Goal: Entertainment & Leisure: Browse casually

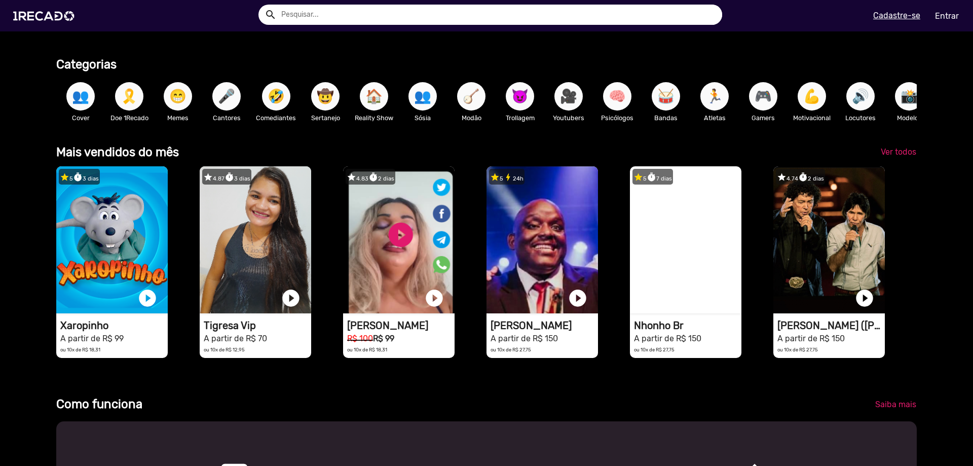
scroll to position [0, 2896]
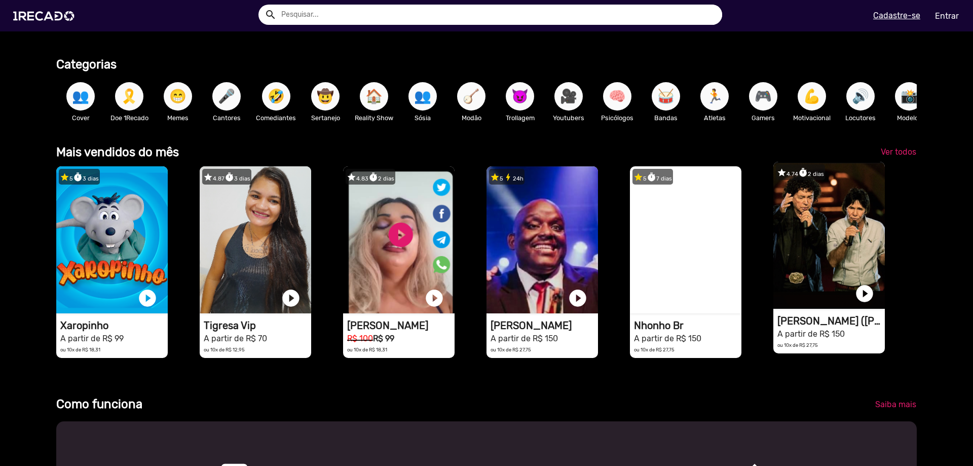
click at [833, 254] on video "1RECADO vídeos dedicados para fãs e empresas" at bounding box center [828, 235] width 111 height 147
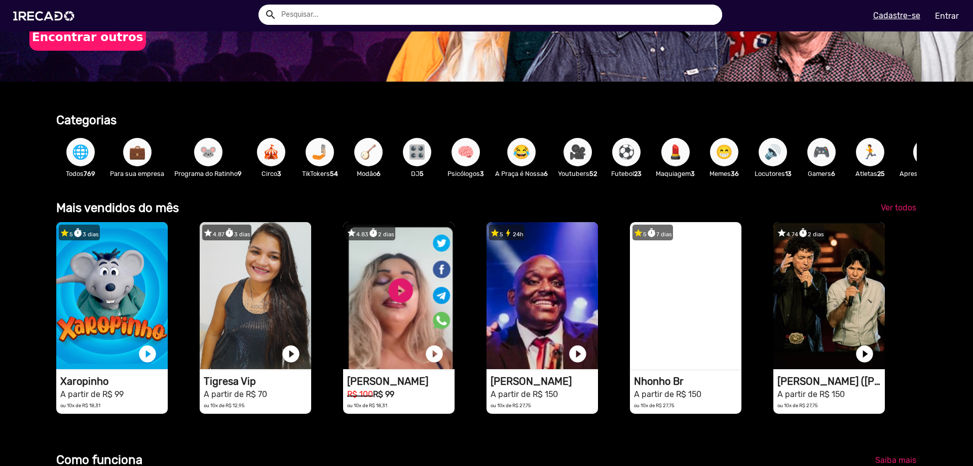
scroll to position [203, 0]
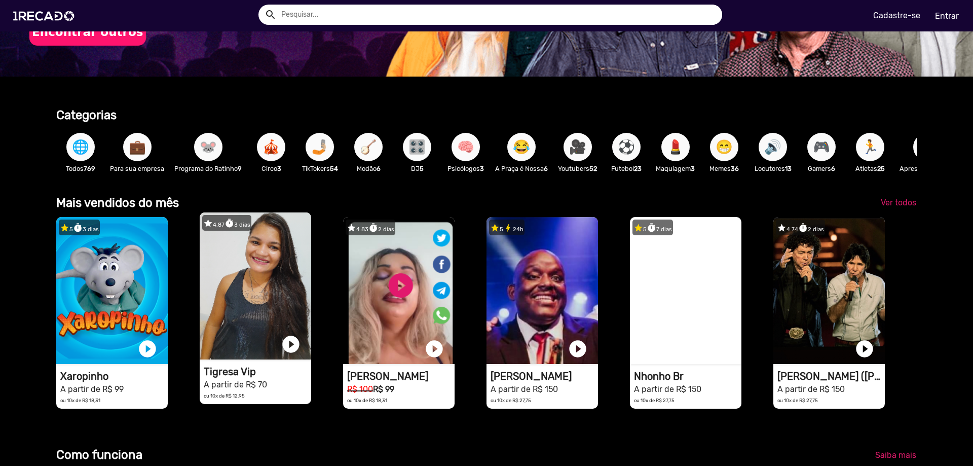
click at [245, 291] on video "1RECADO vídeos dedicados para fãs e empresas" at bounding box center [255, 285] width 111 height 147
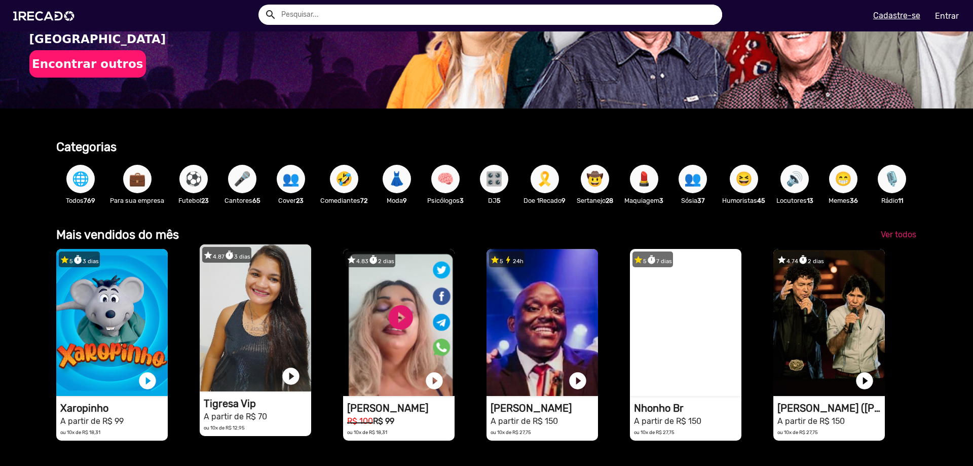
scroll to position [253, 0]
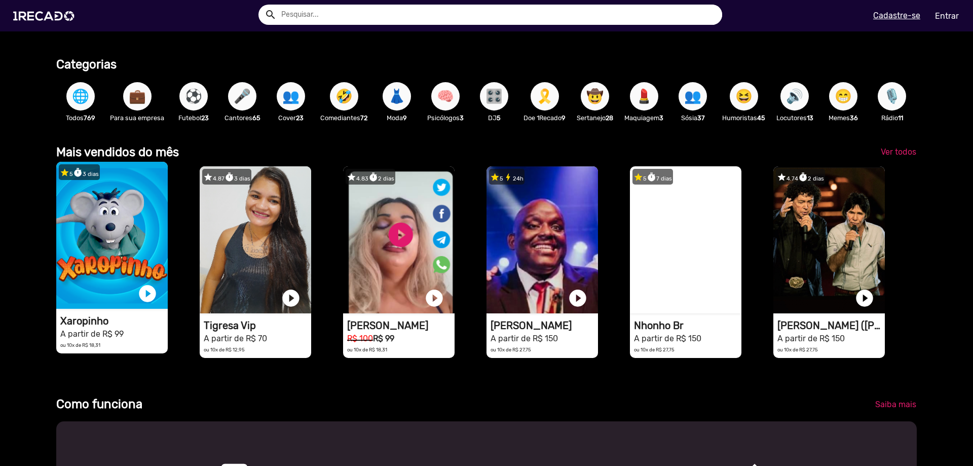
click at [84, 271] on video "1RECADO vídeos dedicados para fãs e empresas" at bounding box center [111, 235] width 111 height 147
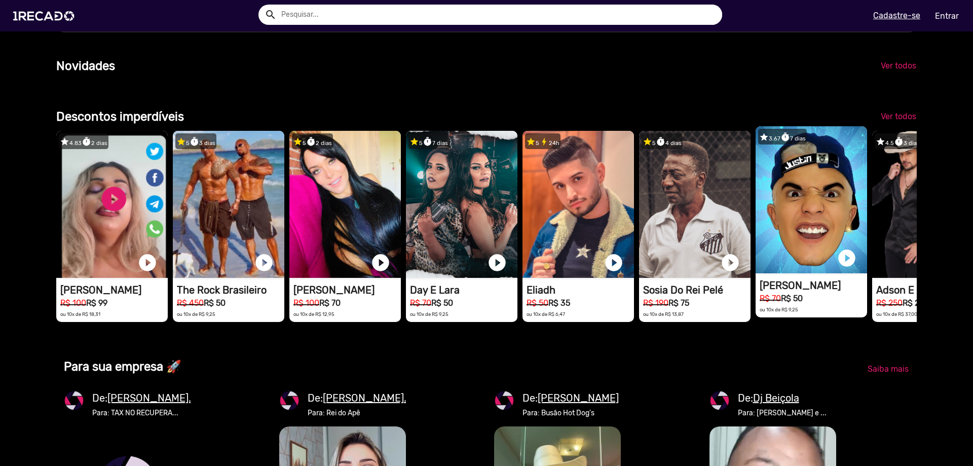
scroll to position [811, 0]
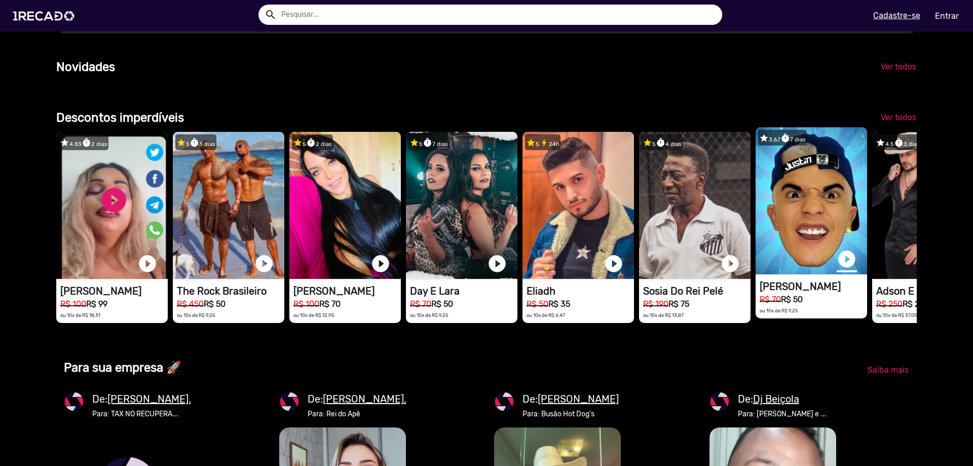
click at [844, 269] on link "play_circle_filled" at bounding box center [847, 259] width 20 height 20
click at [845, 269] on link "pause_circle" at bounding box center [847, 259] width 20 height 20
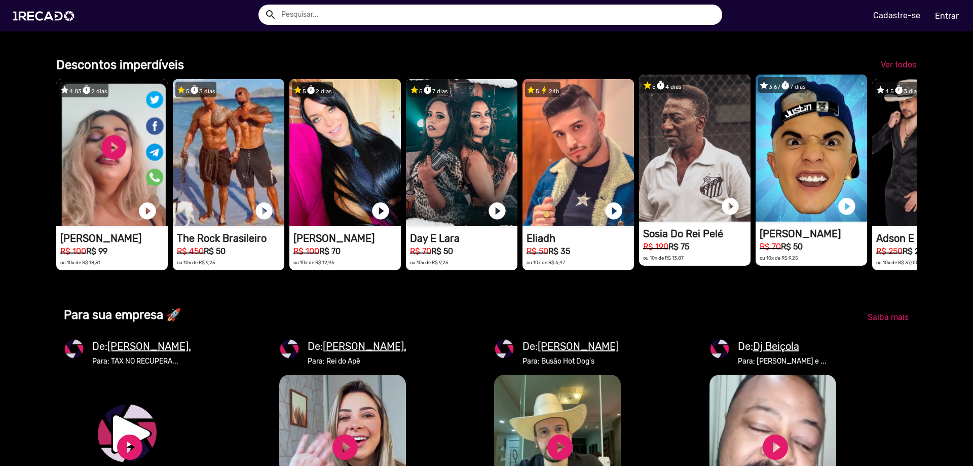
scroll to position [861, 0]
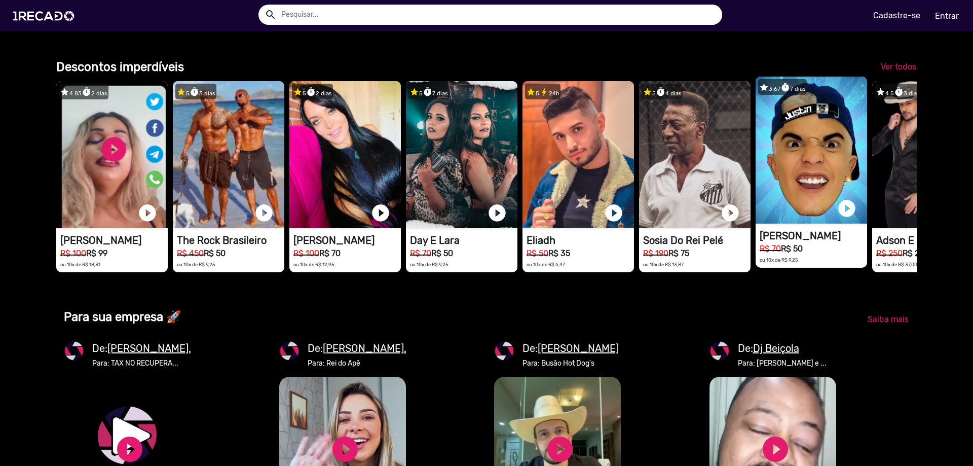
click at [816, 188] on video "1RECADO vídeos dedicados para fãs e empresas" at bounding box center [811, 150] width 111 height 147
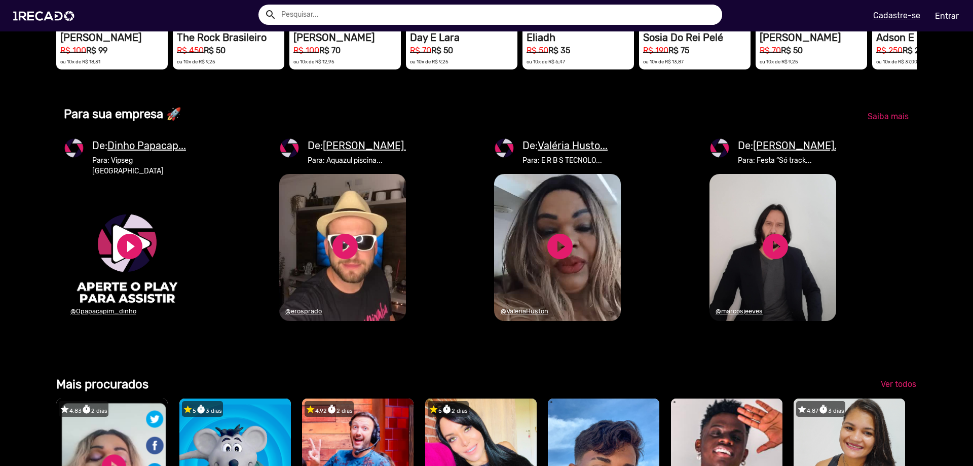
scroll to position [0, 965]
click at [767, 261] on link "play_circle_filled" at bounding box center [775, 246] width 30 height 30
click at [788, 152] on u "[PERSON_NAME]..." at bounding box center [797, 145] width 89 height 12
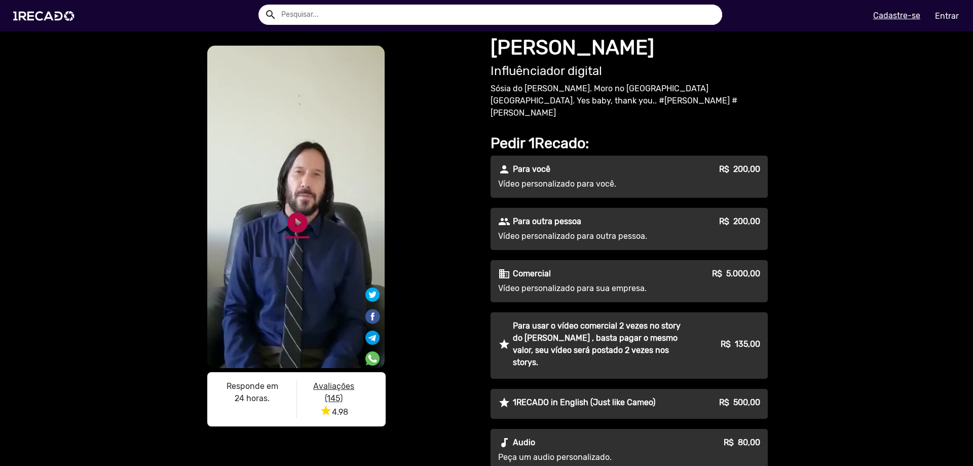
click at [293, 220] on link "play_circle_filled" at bounding box center [297, 222] width 24 height 24
click at [293, 218] on link "pause_circle" at bounding box center [297, 222] width 24 height 24
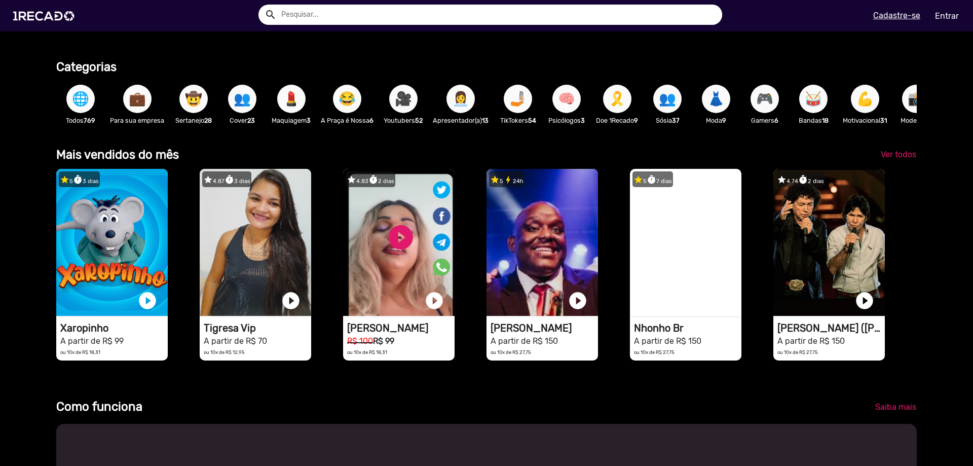
scroll to position [253, 0]
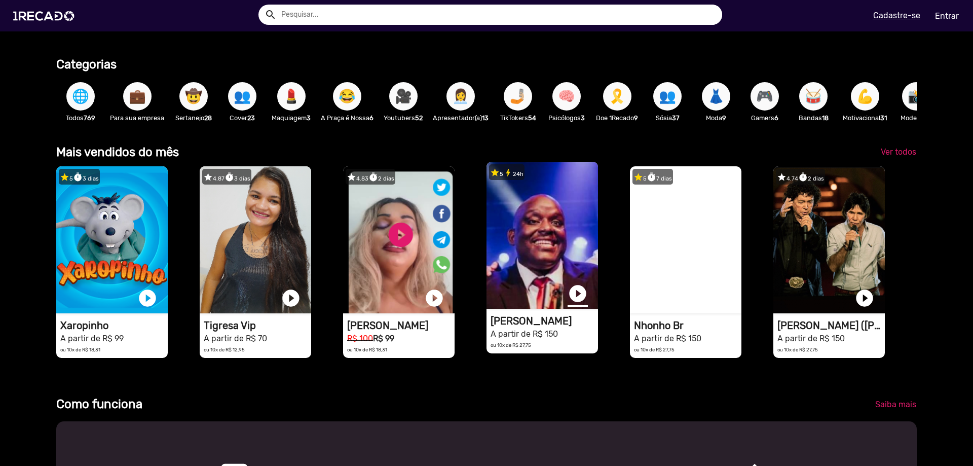
click at [571, 301] on link "play_circle_filled" at bounding box center [578, 293] width 20 height 20
click at [511, 263] on video "1RECADO vídeos dedicados para fãs e empresas" at bounding box center [541, 235] width 111 height 147
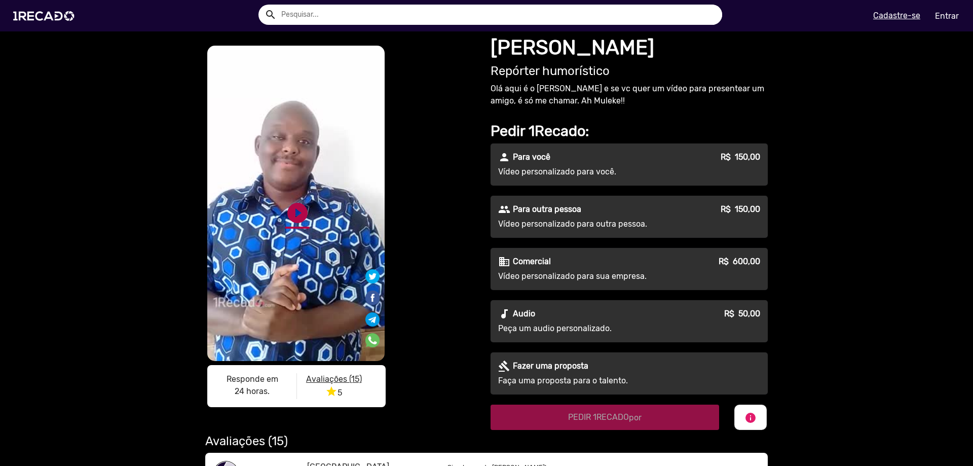
click at [294, 207] on link "play_circle_filled" at bounding box center [297, 213] width 24 height 24
click at [293, 210] on link "pause_circle" at bounding box center [297, 213] width 24 height 24
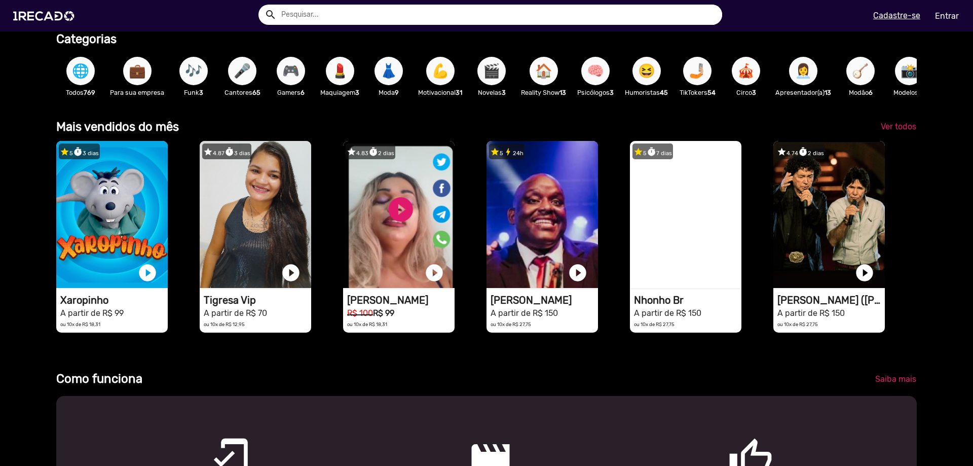
scroll to position [304, 0]
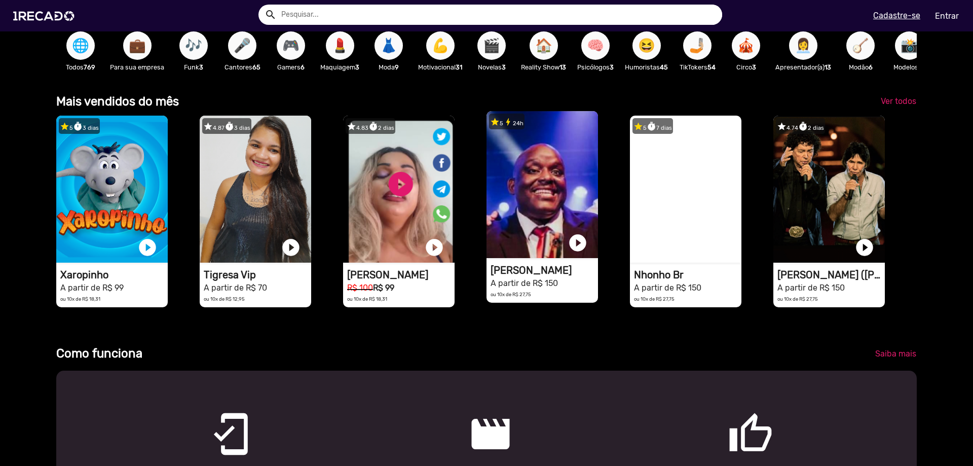
click at [515, 179] on video "1RECADO vídeos dedicados para fãs e empresas" at bounding box center [541, 184] width 111 height 147
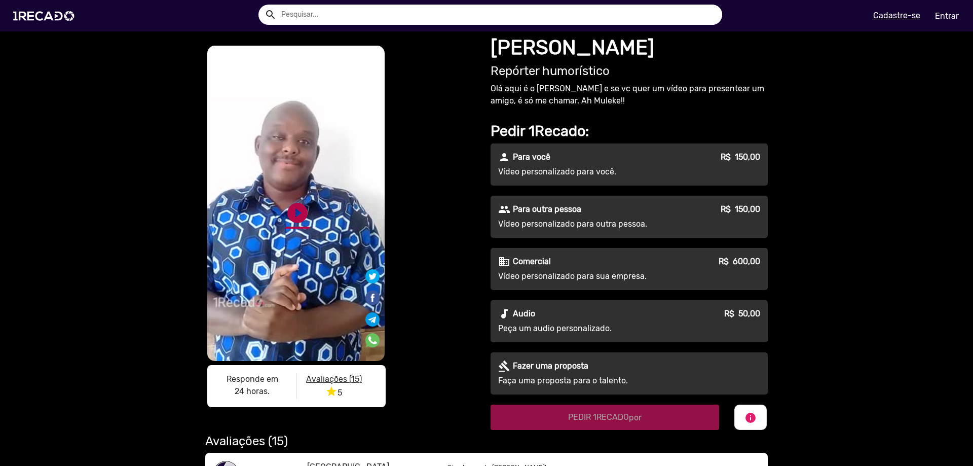
click at [291, 211] on link "play_circle_filled" at bounding box center [297, 213] width 24 height 24
click at [858, 351] on div "S1RECADO vídeos dedicados para fãs e empresas S1RECADO vídeos dedicados para fã…" at bounding box center [486, 322] width 973 height 582
click at [288, 207] on link "pause_circle" at bounding box center [297, 213] width 24 height 24
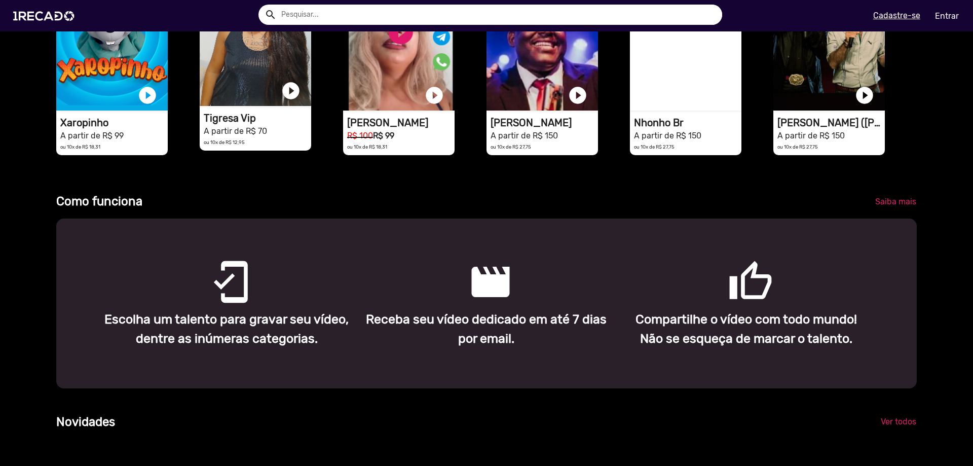
scroll to position [203, 0]
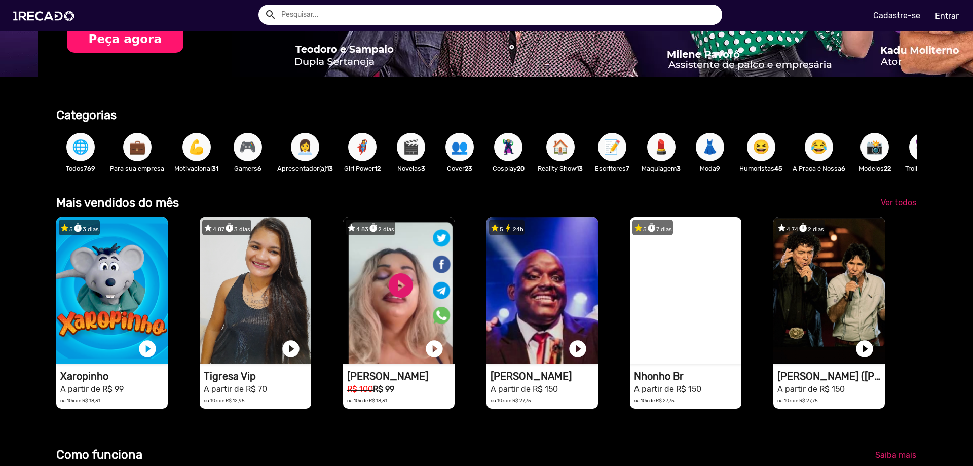
click at [309, 16] on input "text" at bounding box center [498, 15] width 448 height 20
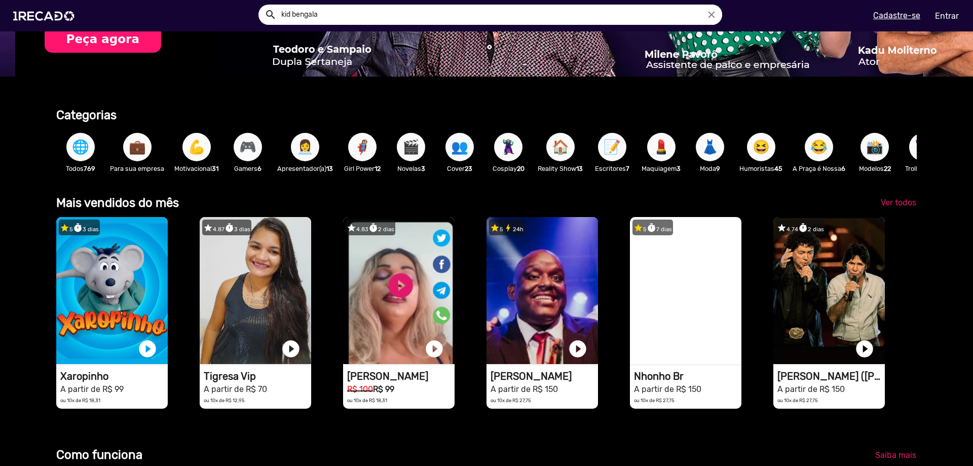
type input "kid bengala"
click at [261, 5] on button "search" at bounding box center [270, 14] width 18 height 18
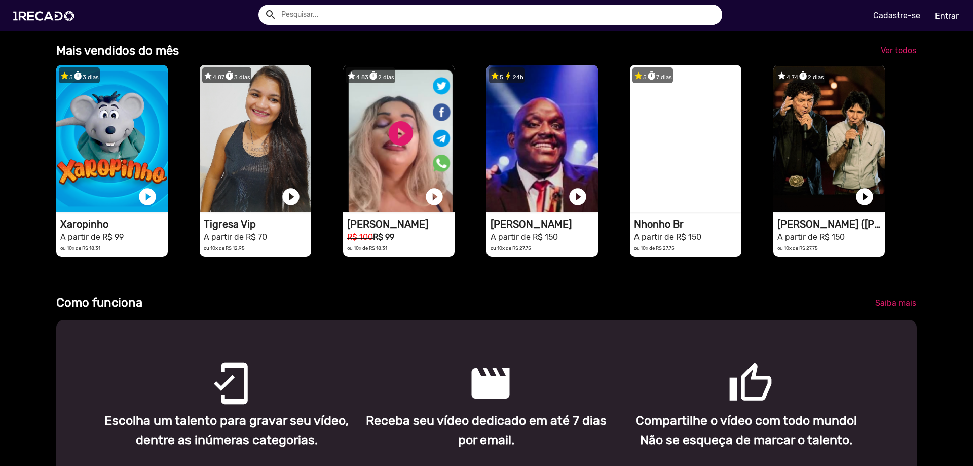
scroll to position [0, 1931]
click at [905, 51] on link "Ver todos" at bounding box center [899, 51] width 52 height 18
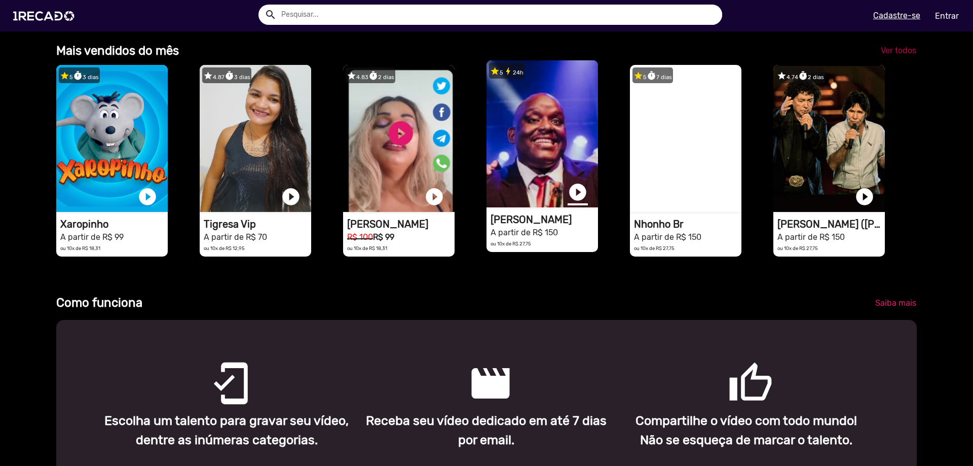
scroll to position [0, 2896]
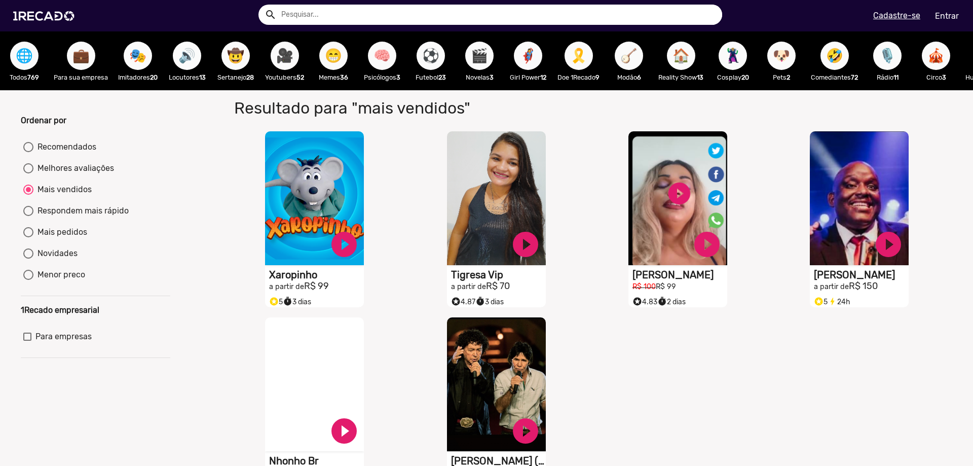
click at [181, 61] on span "🔊" at bounding box center [186, 56] width 17 height 28
radio input "true"
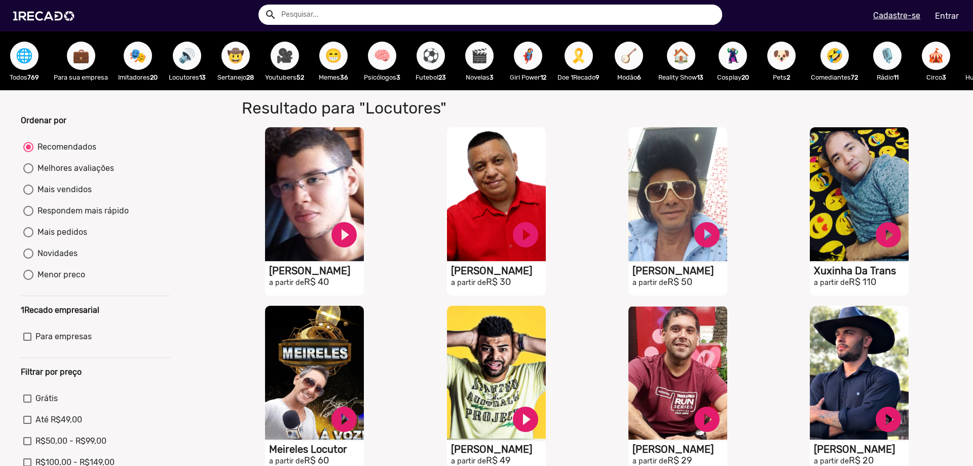
click at [235, 56] on span "🤠" at bounding box center [235, 56] width 17 height 28
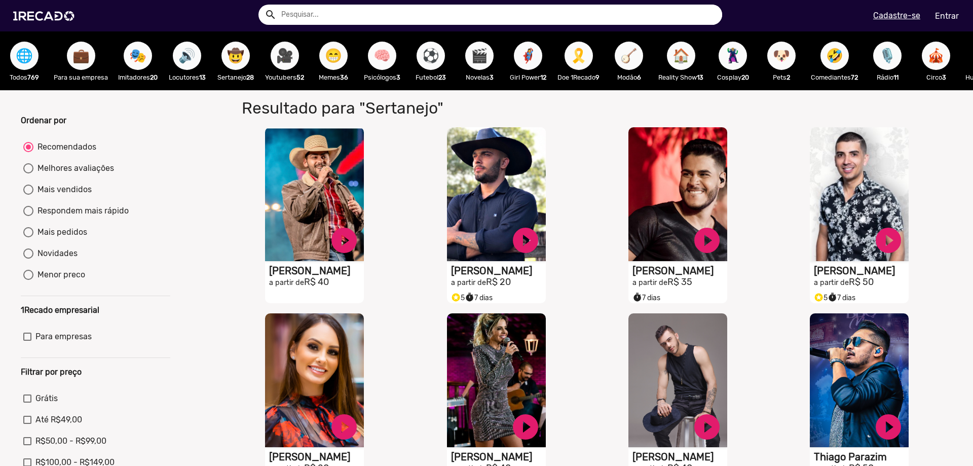
click at [391, 51] on span "🧠" at bounding box center [381, 56] width 17 height 28
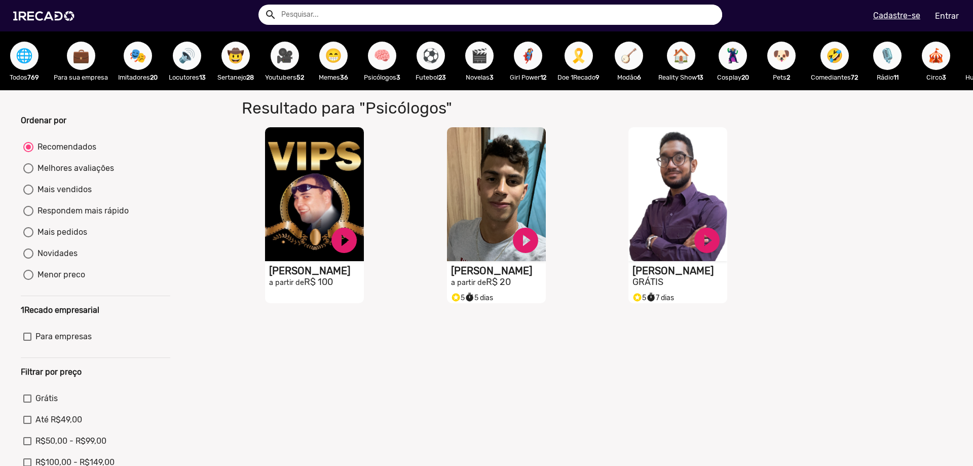
click at [531, 57] on span "🦸‍♀️" at bounding box center [527, 56] width 17 height 28
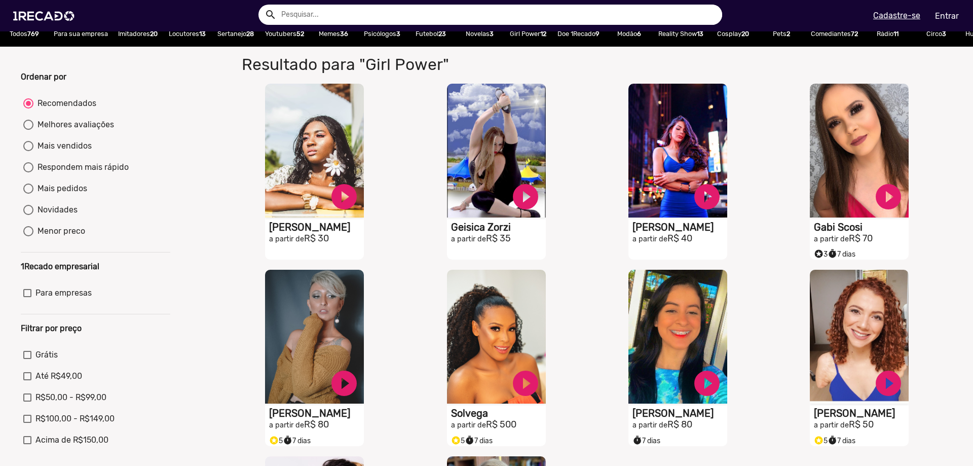
scroll to position [51, 0]
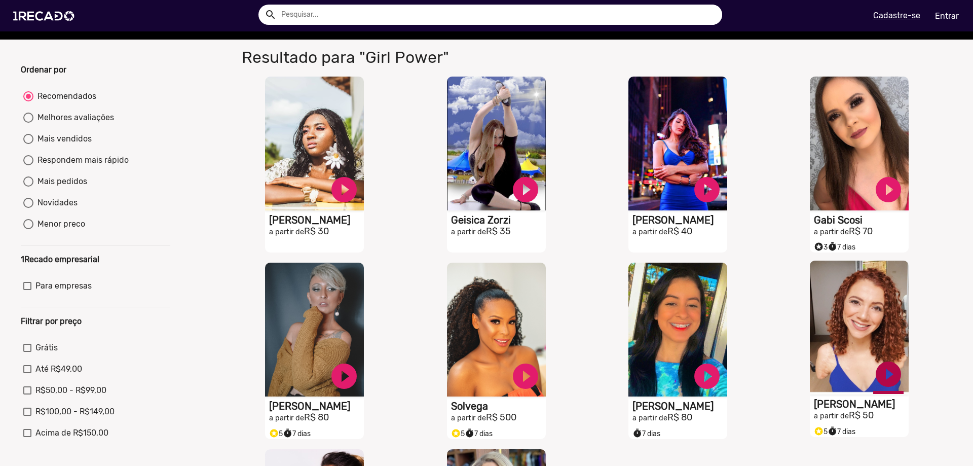
click at [883, 372] on link "play_circle_filled" at bounding box center [888, 374] width 30 height 30
click at [877, 383] on link "pause_circle" at bounding box center [888, 374] width 30 height 30
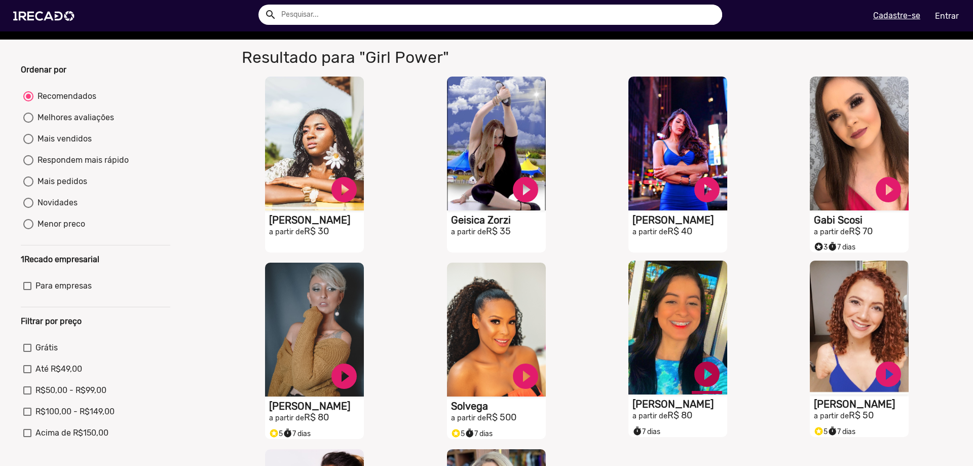
click at [697, 388] on link "play_circle_filled" at bounding box center [707, 374] width 30 height 30
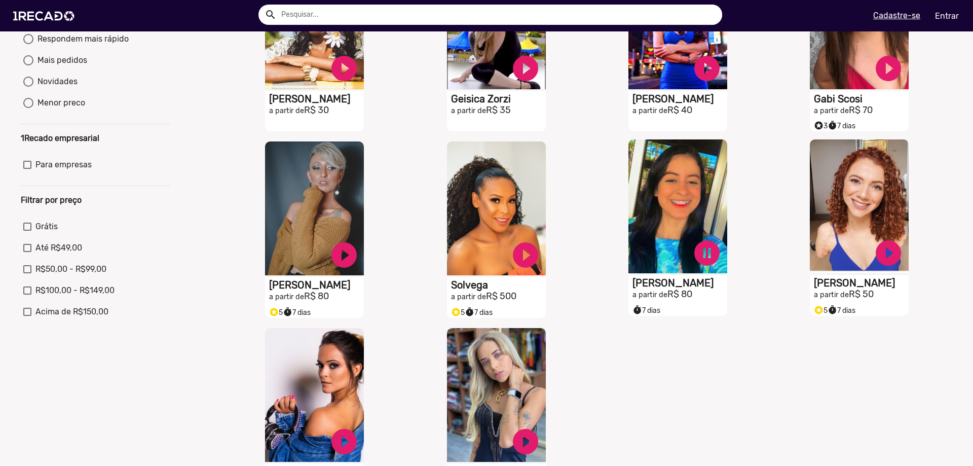
scroll to position [152, 0]
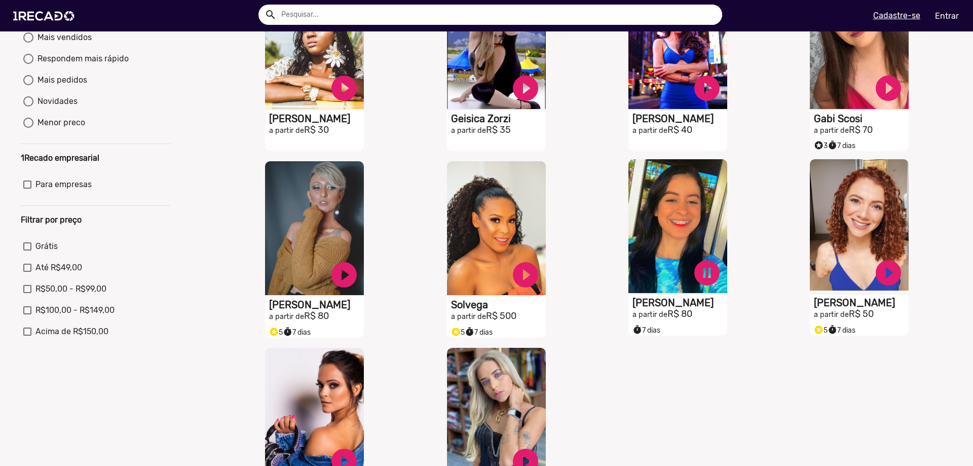
click at [659, 259] on video "S1RECADO vídeos dedicados para fãs e empresas" at bounding box center [677, 226] width 99 height 134
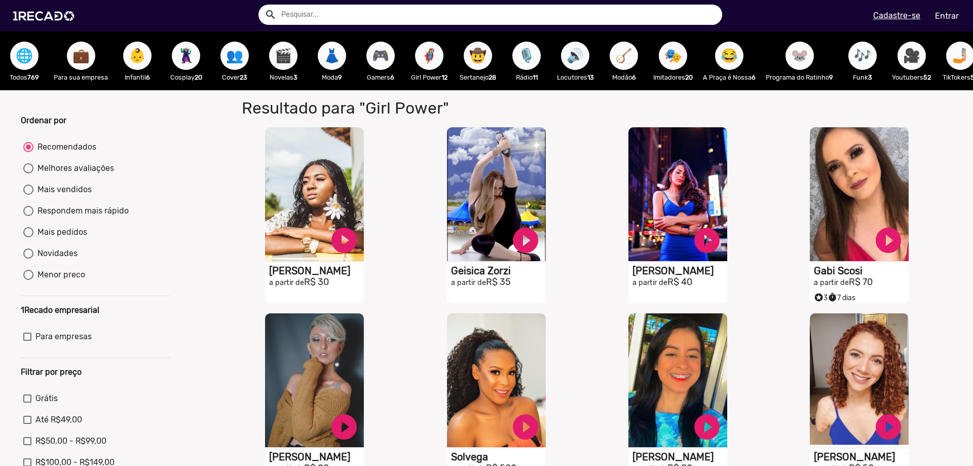
click at [619, 65] on span "🪕" at bounding box center [623, 56] width 17 height 28
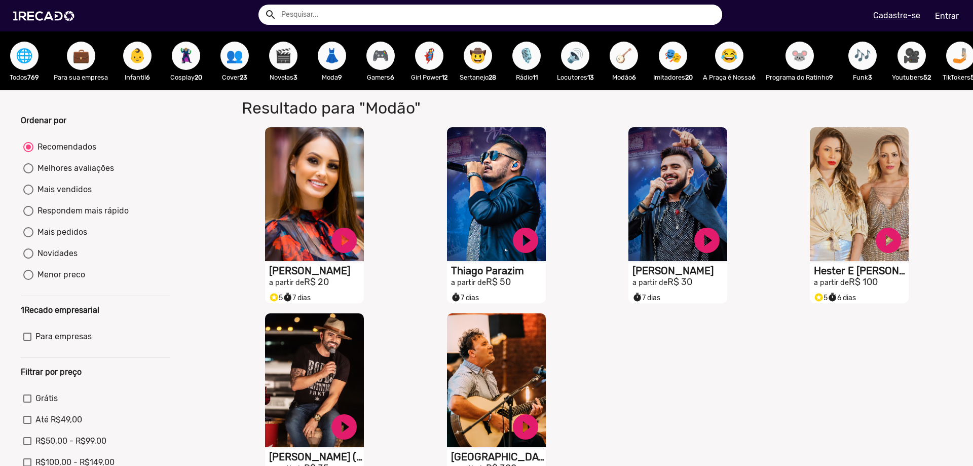
click at [663, 58] on button "🎭" at bounding box center [673, 56] width 28 height 28
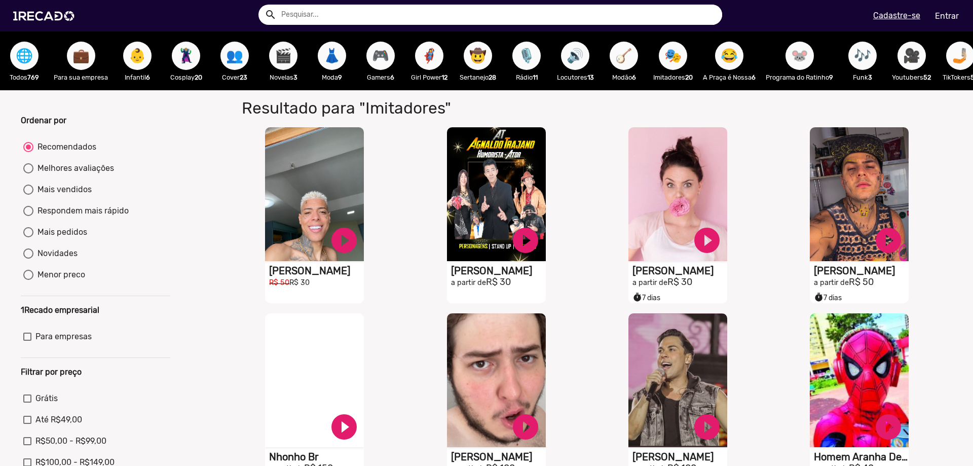
click at [719, 53] on button "😂" at bounding box center [729, 56] width 28 height 28
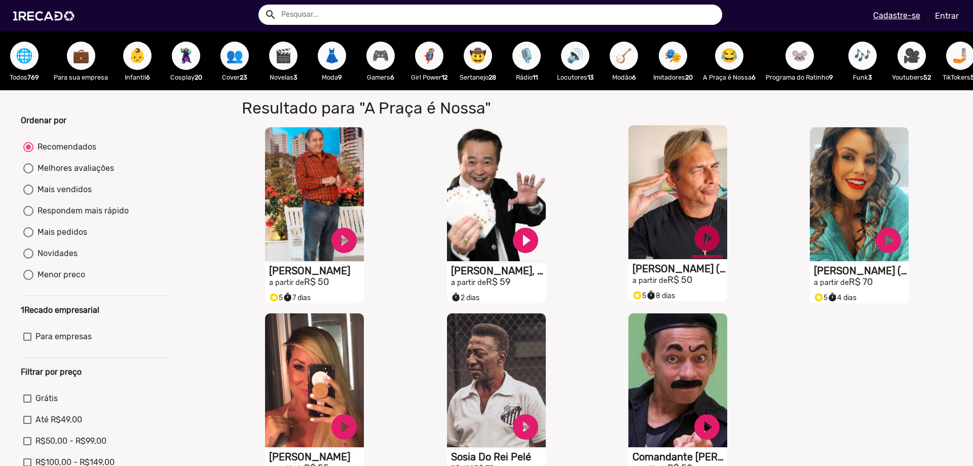
click at [705, 245] on link "play_circle_filled" at bounding box center [707, 238] width 30 height 30
click at [708, 245] on link "pause_circle" at bounding box center [707, 238] width 30 height 30
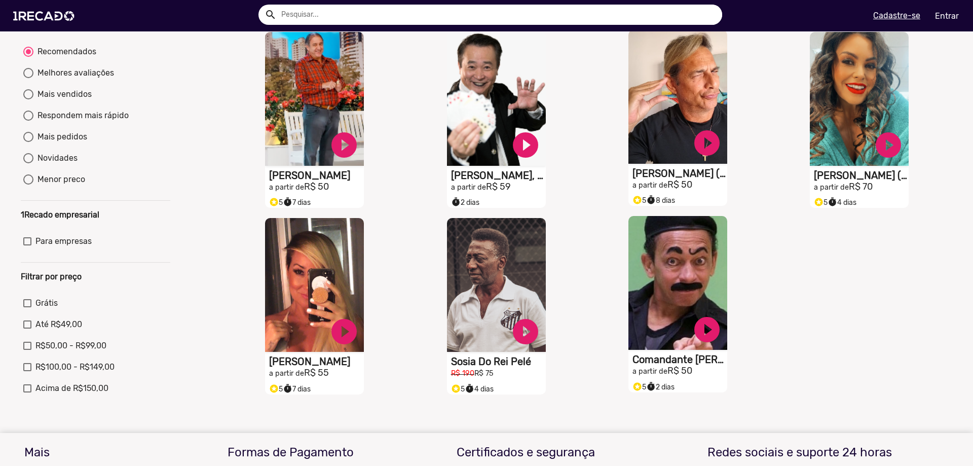
scroll to position [152, 0]
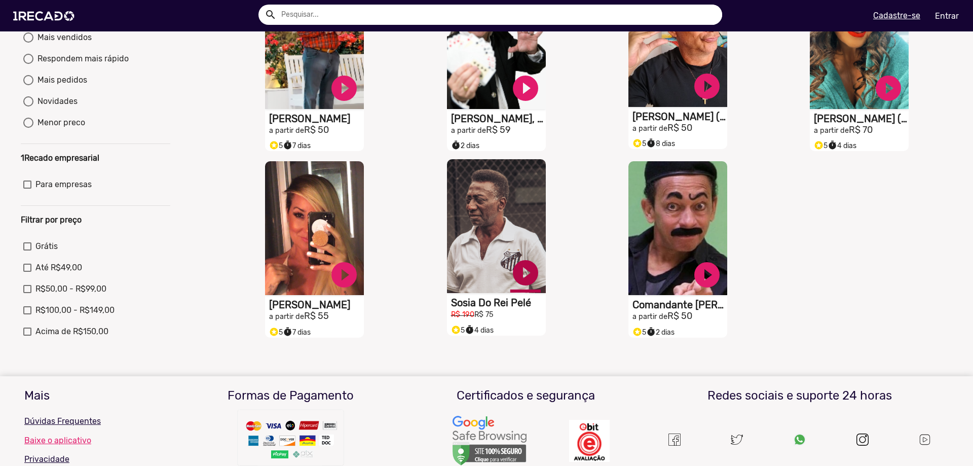
click at [521, 277] on link "play_circle_filled" at bounding box center [525, 272] width 30 height 30
click at [522, 277] on link "pause_circle" at bounding box center [525, 272] width 30 height 30
click at [505, 231] on video "S1RECADO vídeos dedicados para fãs e empresas" at bounding box center [496, 226] width 99 height 134
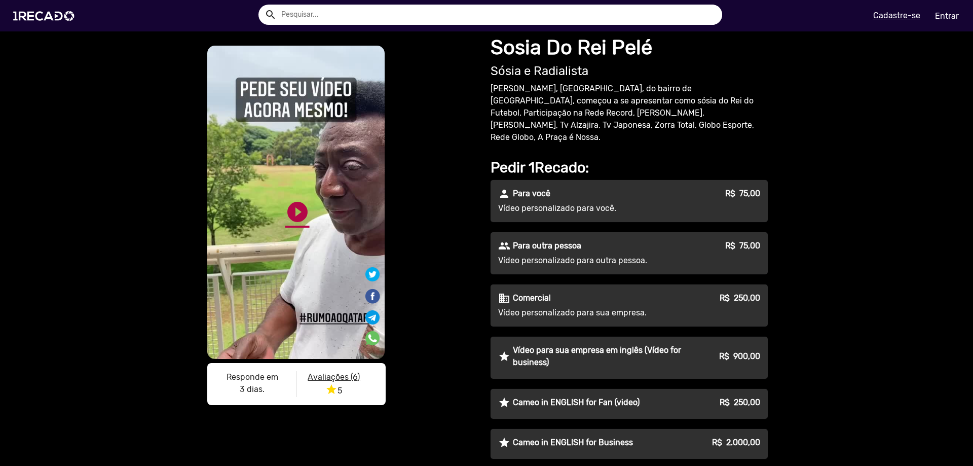
click at [299, 215] on link "play_circle_filled" at bounding box center [297, 212] width 24 height 24
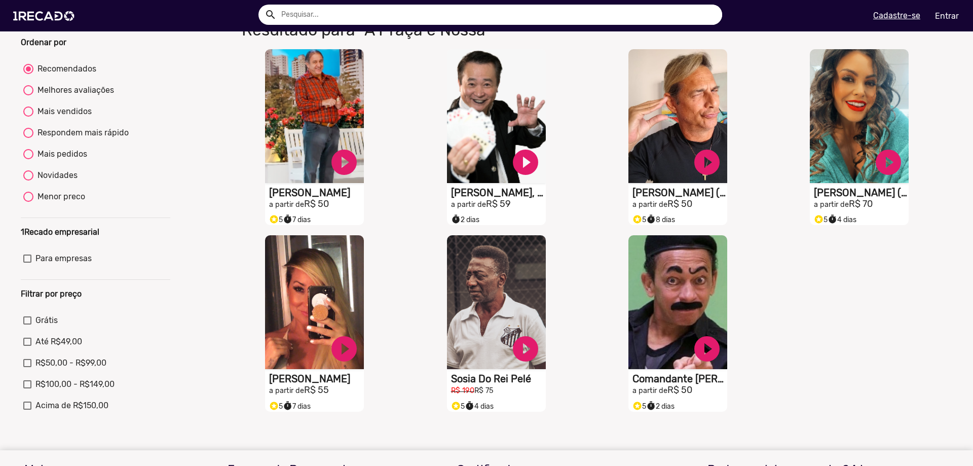
scroll to position [101, 0]
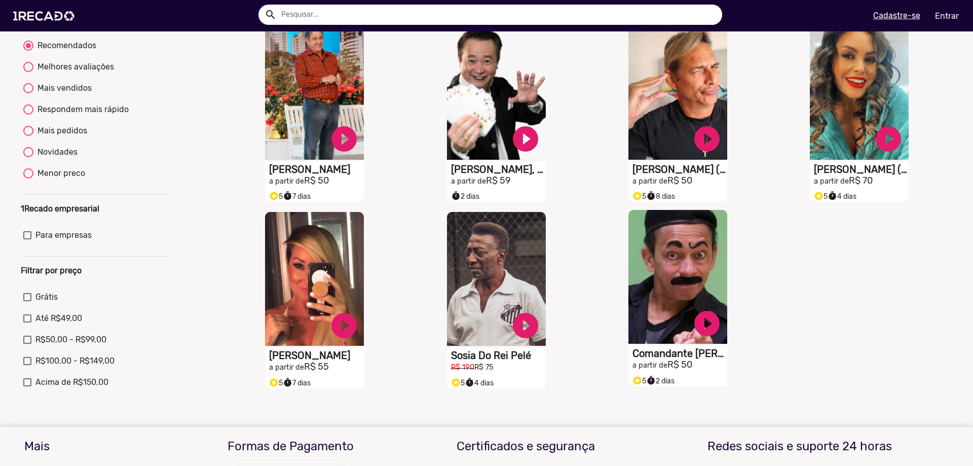
drag, startPoint x: 703, startPoint y: 325, endPoint x: 641, endPoint y: 299, distance: 67.0
click at [702, 325] on link "play_circle_filled" at bounding box center [707, 323] width 30 height 30
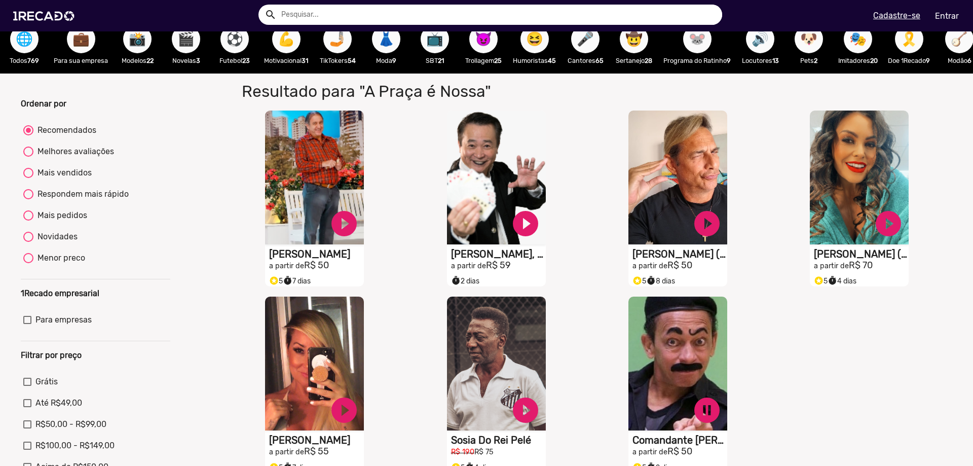
scroll to position [0, 0]
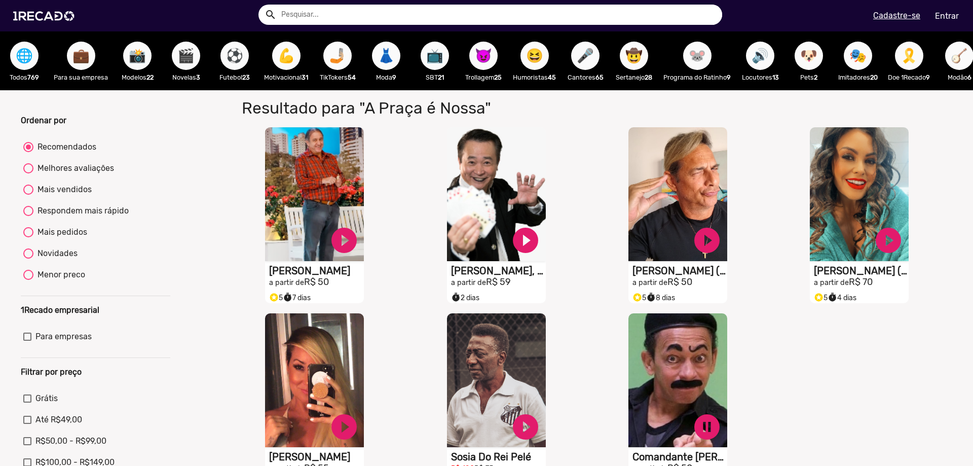
click at [486, 69] on span "😈" at bounding box center [483, 56] width 17 height 28
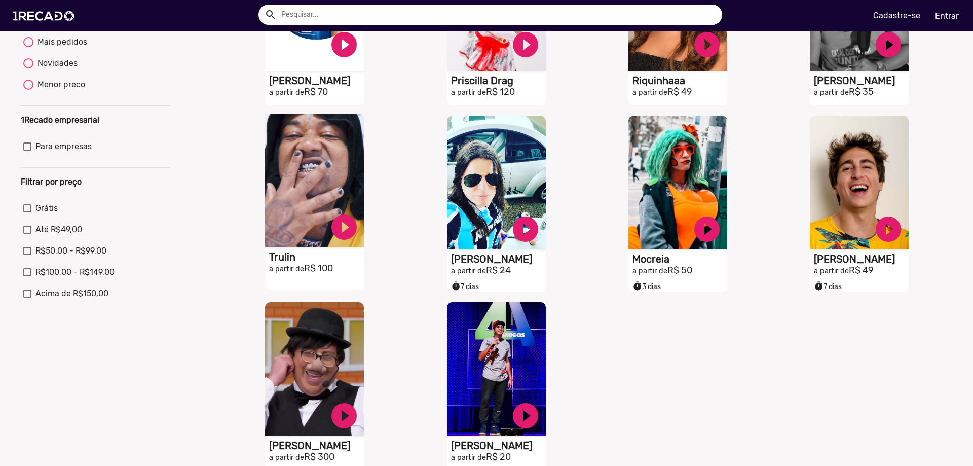
scroll to position [203, 0]
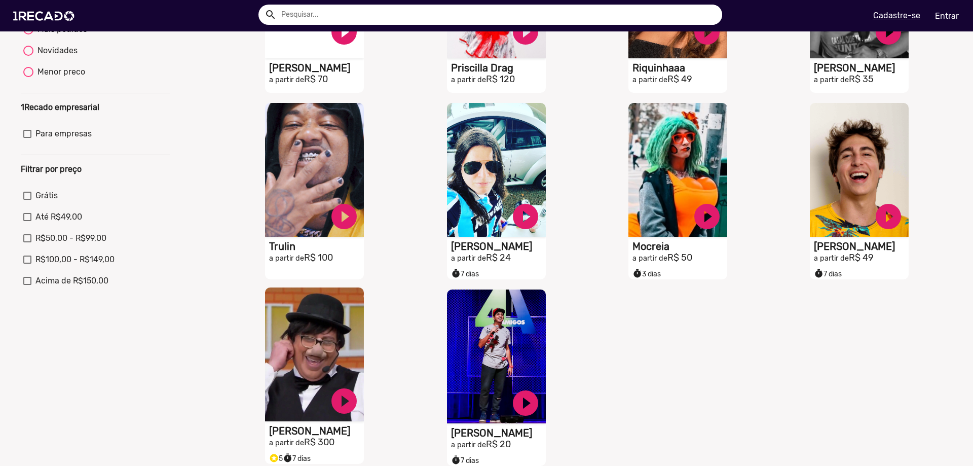
click at [314, 363] on video "S1RECADO vídeos dedicados para fãs e empresas" at bounding box center [314, 354] width 99 height 134
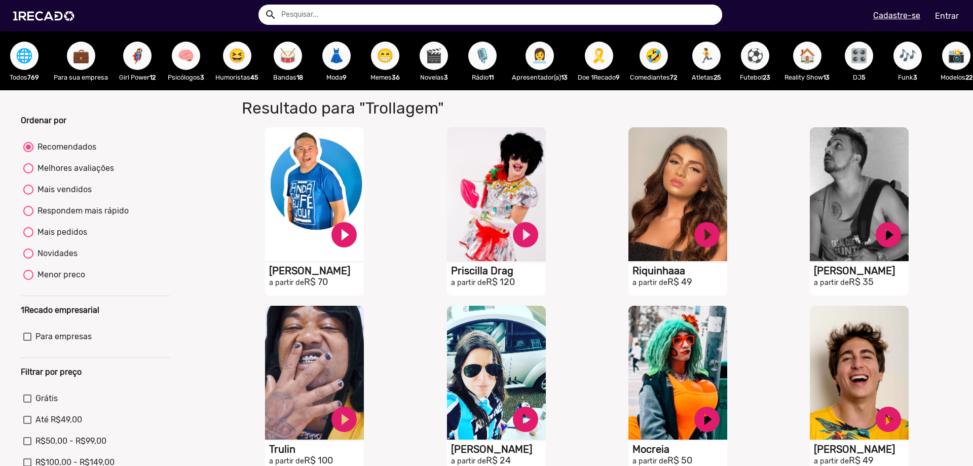
click at [552, 57] on button "👩‍💼" at bounding box center [539, 56] width 28 height 28
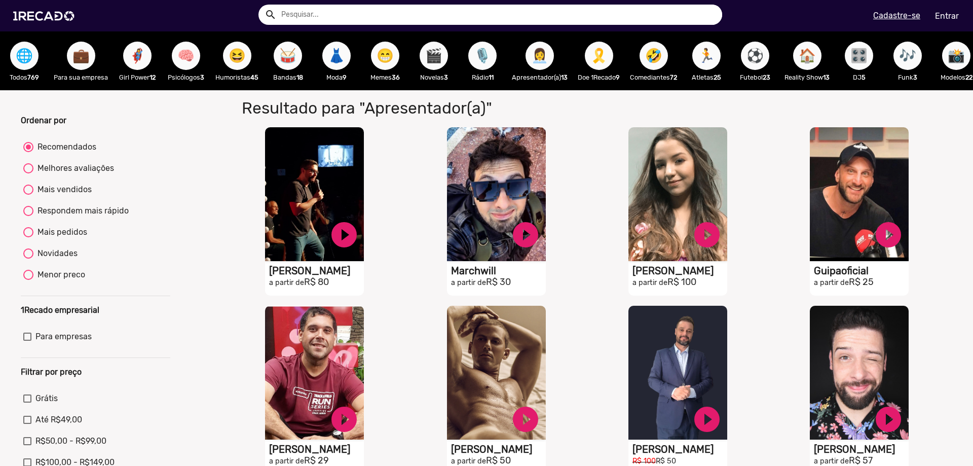
click at [649, 53] on span "🤣" at bounding box center [653, 56] width 17 height 28
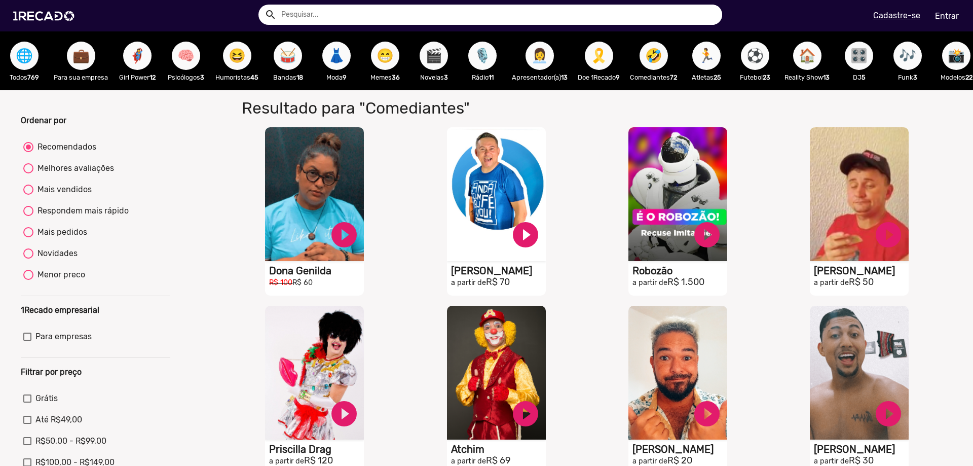
click at [715, 62] on span "🏃" at bounding box center [706, 56] width 17 height 28
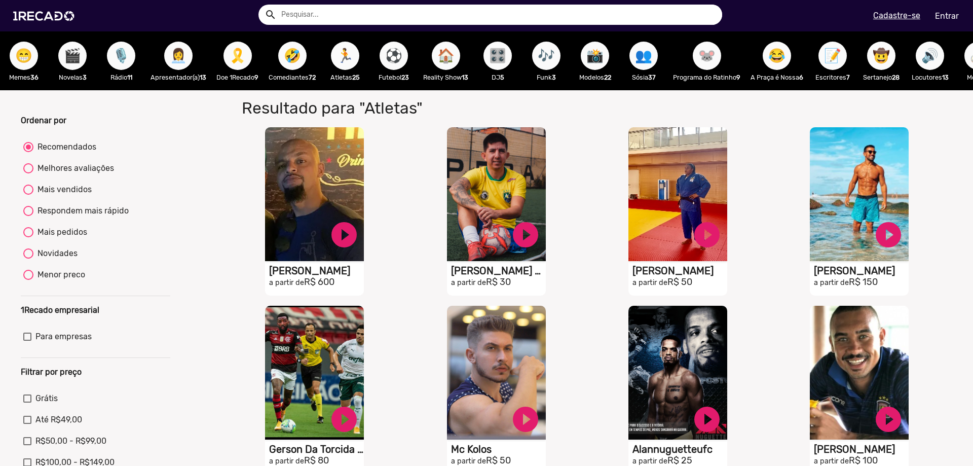
scroll to position [0, 363]
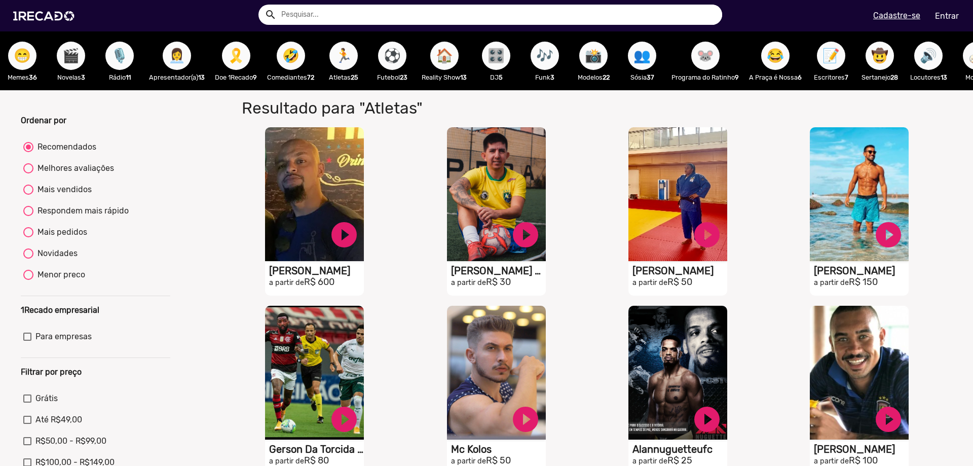
click at [602, 60] on span "📸" at bounding box center [593, 56] width 17 height 28
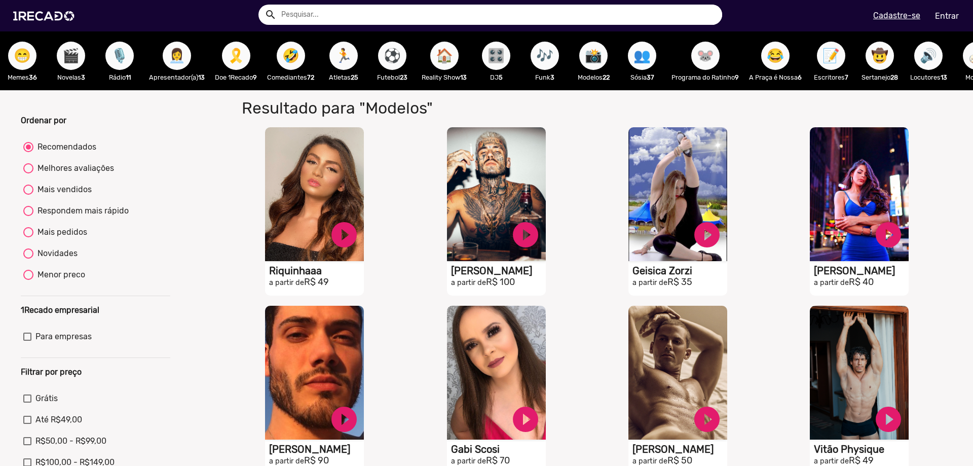
click at [651, 55] on span "👥" at bounding box center [641, 56] width 17 height 28
